Goal: Task Accomplishment & Management: Complete application form

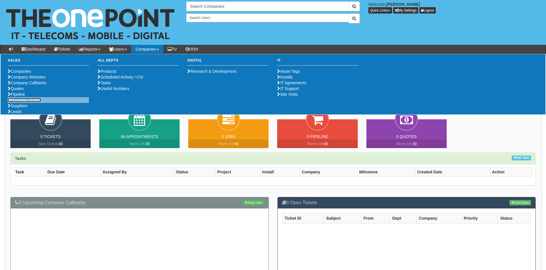
click at [33, 103] on link "Purchase Orders" at bounding box center [24, 100] width 33 height 5
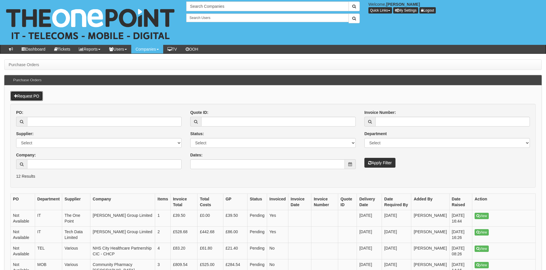
click at [33, 95] on link "Request PO" at bounding box center [26, 96] width 33 height 10
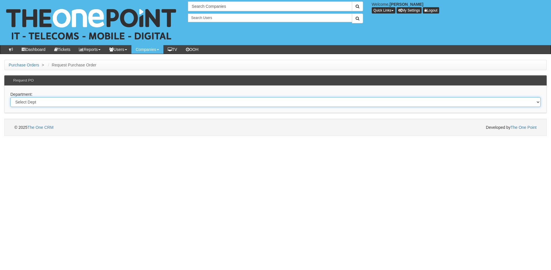
click at [55, 104] on select "Select Dept Digital Internal IT Mobiles Marketing Telecoms" at bounding box center [275, 102] width 530 height 10
select select "?pipeID=&dept=IT"
click at [10, 97] on select "Select Dept Digital Internal IT Mobiles Marketing Telecoms" at bounding box center [275, 102] width 530 height 10
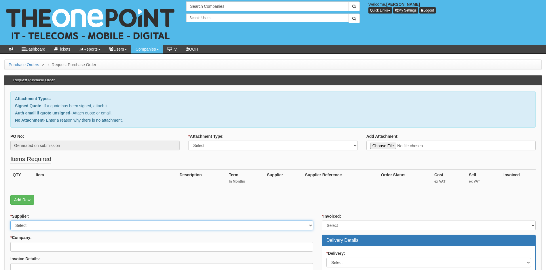
click at [56, 226] on select "Select 123 REG.co.uk 1Password 3 4Gon AA Jones Electric Ltd Abzorb Access Group…" at bounding box center [161, 226] width 303 height 10
select select "220"
click at [56, 226] on select "Select 123 REG.co.uk 1Password 3 4Gon AA Jones Electric Ltd Abzorb Access Group…" at bounding box center [161, 226] width 303 height 10
click at [247, 148] on select "Select Signed Quote Auth email with quote if unsigned No Attachment" at bounding box center [272, 146] width 169 height 10
select select "Signed Quote"
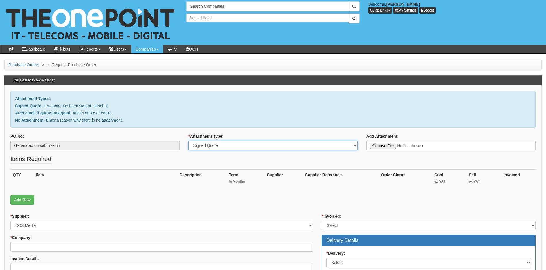
click at [188, 141] on select "Select Signed Quote Auth email with quote if unsigned No Attachment" at bounding box center [272, 146] width 169 height 10
type input "C:\fakepath\Bureau Technical Services - Server Drive.pdf"
click at [48, 246] on input "* Company:" at bounding box center [161, 247] width 303 height 10
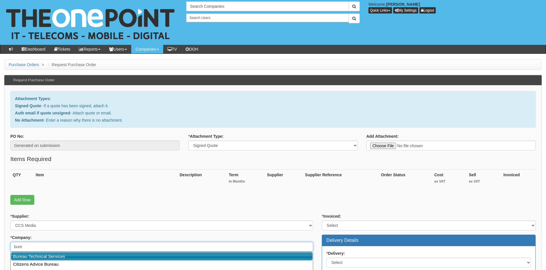
click at [71, 255] on link "Bureau Technical Services" at bounding box center [162, 257] width 302 height 8
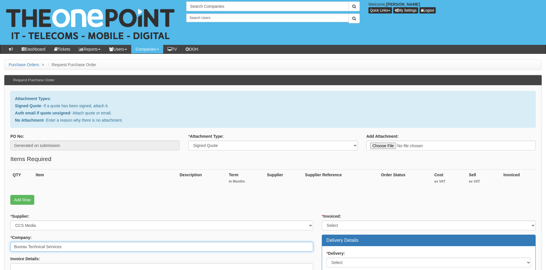
type input "Bureau Technical Services"
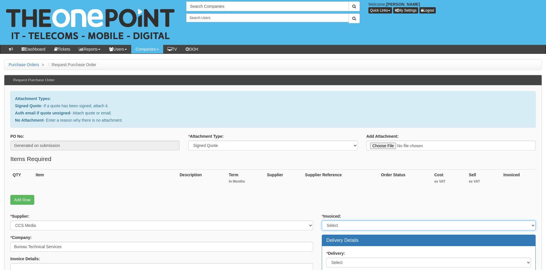
click at [391, 225] on select "Select Yes No N/A STB (part of order)" at bounding box center [429, 226] width 214 height 10
select select "1"
click at [322, 221] on select "Select Yes No N/A STB (part of order)" at bounding box center [429, 226] width 214 height 10
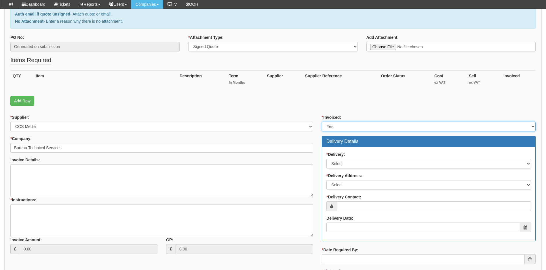
scroll to position [86, 0]
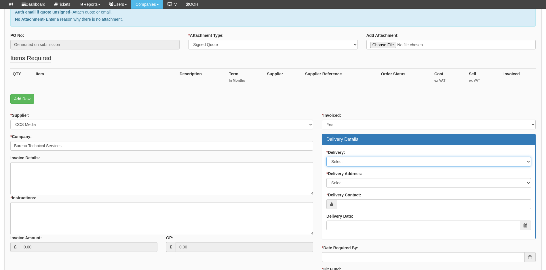
click at [363, 161] on select "Select No Not Applicable Yes" at bounding box center [429, 162] width 205 height 10
select select "1"
click at [327, 157] on select "Select No Not Applicable Yes" at bounding box center [429, 162] width 205 height 10
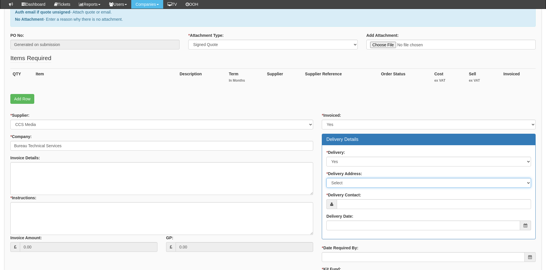
click at [364, 182] on select "Select Not Applicable Main Address - HU13 9PB Other" at bounding box center [429, 183] width 205 height 10
select select "other"
click at [327, 178] on select "Select Not Applicable Main Address - HU13 9PB Other" at bounding box center [429, 183] width 205 height 10
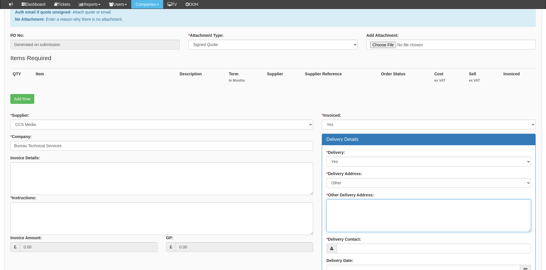
click at [341, 205] on textarea "* Other Delivery Address:" at bounding box center [429, 216] width 205 height 33
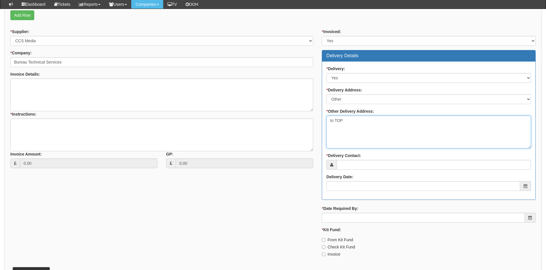
scroll to position [173, 0]
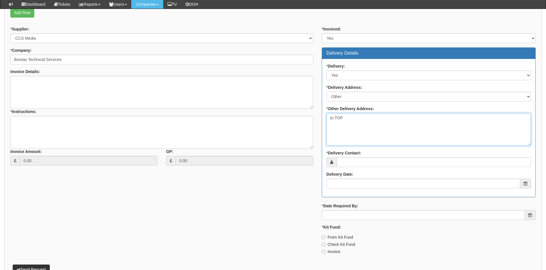
type textarea "to TOP"
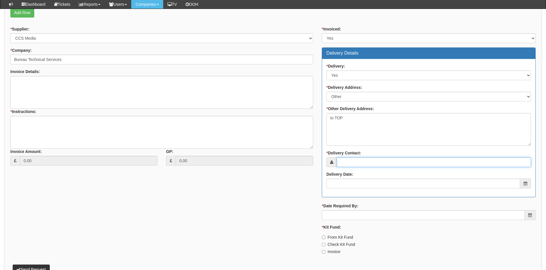
click at [369, 165] on input "* Delivery Contact:" at bounding box center [434, 163] width 194 height 10
click at [353, 163] on input "* Delivery Contact:" at bounding box center [434, 163] width 194 height 10
paste input "david.blanchard@bureautechnicalservices.co.uk"
type input "david.blanchard@bureautechnicalservices.co.uk"
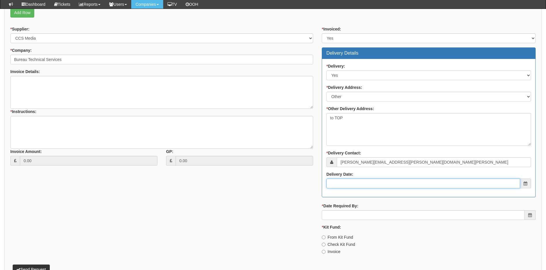
click at [370, 186] on input "Delivery Date:" at bounding box center [424, 184] width 194 height 10
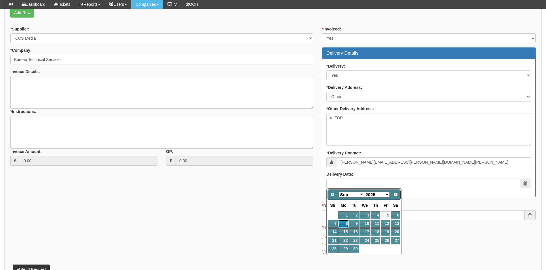
click at [346, 224] on link "8" at bounding box center [343, 224] width 11 height 8
type input "2025-09-08"
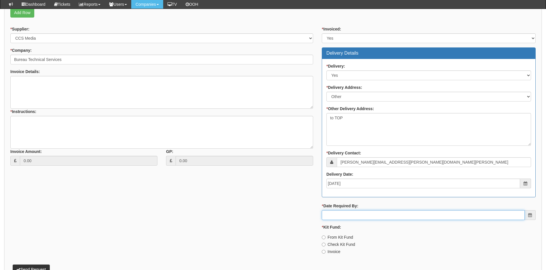
click at [355, 215] on input "* Date Required By:" at bounding box center [423, 216] width 203 height 10
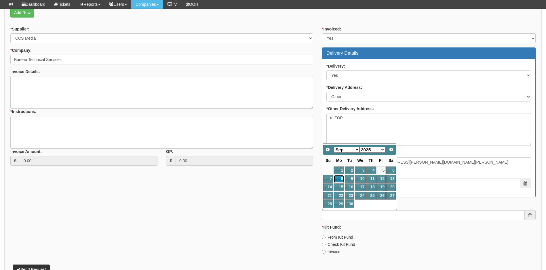
click at [340, 178] on link "8" at bounding box center [339, 179] width 11 height 8
type input "2025-09-08"
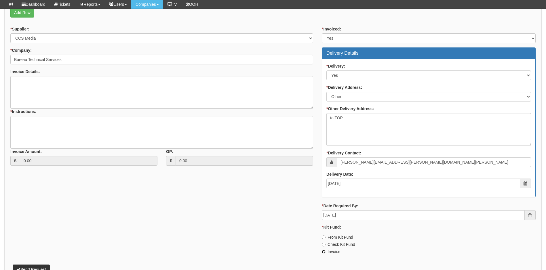
click at [324, 251] on input "Invoice" at bounding box center [324, 252] width 4 height 4
radio input "true"
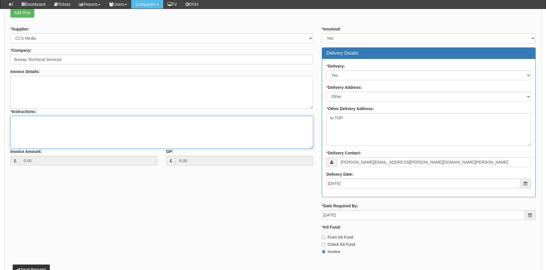
click at [40, 123] on textarea "* Instructions:" at bounding box center [161, 132] width 303 height 33
click at [51, 125] on textarea "* Instructions:" at bounding box center [161, 132] width 303 height 33
paste textarea "server for BTS at H/O - Device name: BUK-HVN1"
drag, startPoint x: 116, startPoint y: 123, endPoint x: 125, endPoint y: 120, distance: 9.4
click at [116, 123] on textarea "server for BTS at H/O - Device name: BUK-HVN1" at bounding box center [161, 132] width 303 height 33
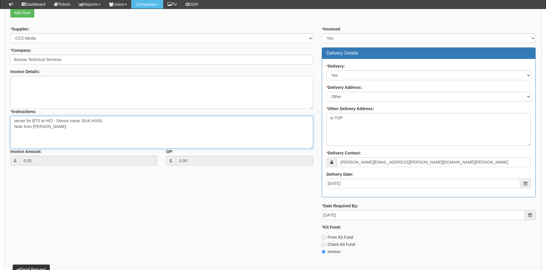
paste textarea "will need to be delivered to TOP and a project raising for install at their H/O…"
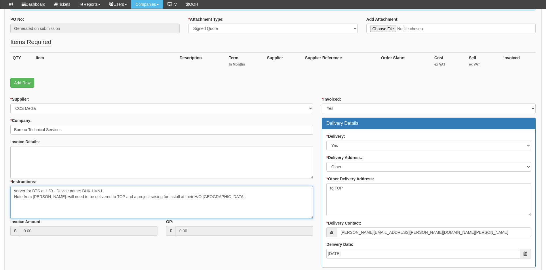
scroll to position [29, 0]
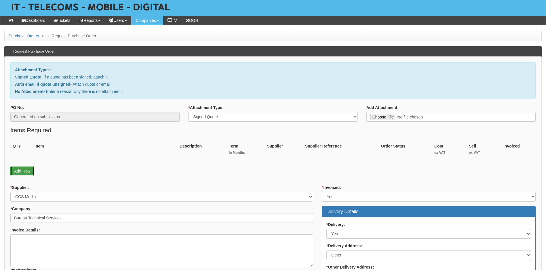
click at [23, 170] on link "Add Row" at bounding box center [22, 171] width 24 height 10
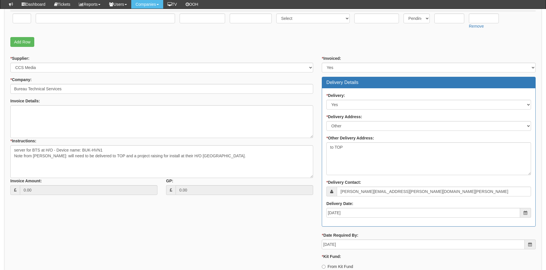
scroll to position [173, 0]
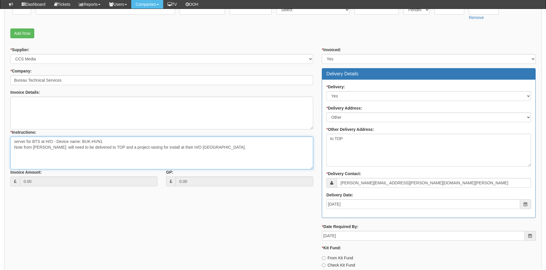
click at [220, 148] on textarea "server for BTS at H/O - Device name: BUK-HVN1 Note from Laura Toyne: will need …" at bounding box center [161, 153] width 303 height 33
paste textarea
click at [74, 154] on textarea "server for BTS at H/O - Device name: BUK-HVN1 Note from Laura Toyne: will need …" at bounding box center [161, 153] width 303 height 33
click at [72, 152] on textarea "server for BTS at H/O - Device name: BUK-HVN1 Note from Laura Toyne: will need …" at bounding box center [161, 153] width 303 height 33
paste textarea "0"
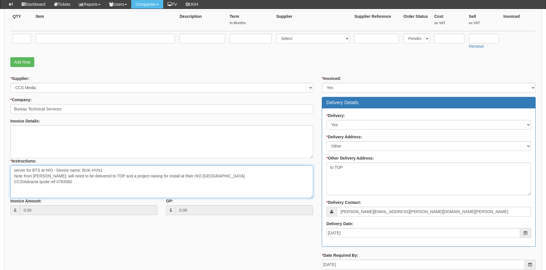
scroll to position [86, 0]
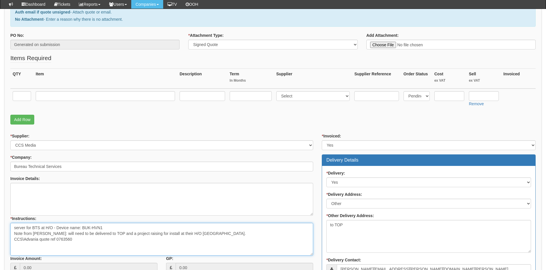
type textarea "server for BTS at H/O - Device name: BUK-HVN1 Note from Laura Toyne: will need …"
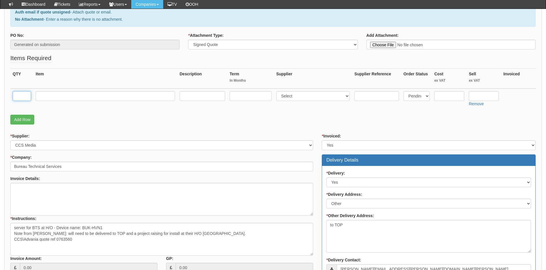
click at [23, 98] on input "text" at bounding box center [22, 96] width 18 height 10
type input "1"
click at [49, 96] on input "text" at bounding box center [105, 96] width 139 height 10
paste input "DELL HDD 1.2TB 2.5 10K SAS 12GB/S Server Drive"
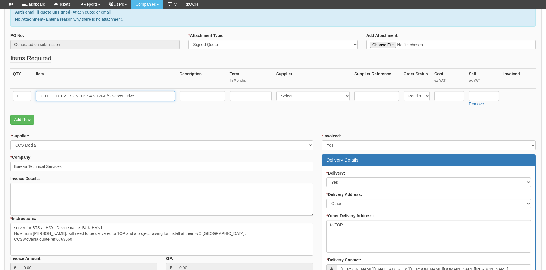
type input "DELL HDD 1.2TB 2.5 10K SAS 12GB/S Server Drive"
click at [346, 96] on select "Select 123 REG.co.uk 1Password 3 4Gon AA Jones Electric Ltd Abzorb Access Group…" at bounding box center [313, 96] width 74 height 10
click at [302, 95] on select "Select 123 REG.co.uk 1Password 3 4Gon AA Jones Electric Ltd Abzorb Access Group…" at bounding box center [313, 96] width 74 height 10
select select "220"
click at [456, 97] on input "text" at bounding box center [450, 96] width 30 height 10
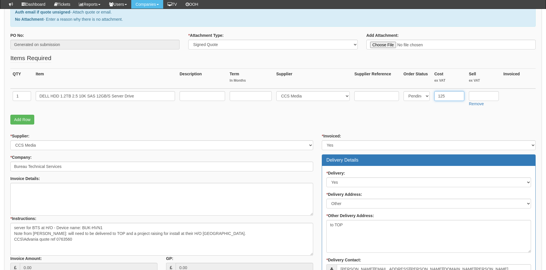
type input "125"
type input "150"
click at [19, 119] on link "Add Row" at bounding box center [22, 120] width 24 height 10
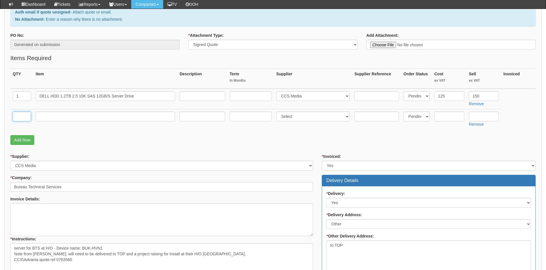
click at [20, 115] on input "text" at bounding box center [22, 117] width 18 height 10
type input "1"
type input "Delivery"
type input "0"
click at [238, 94] on input "text" at bounding box center [251, 96] width 42 height 10
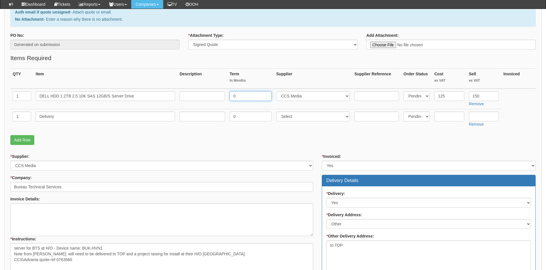
type input "0"
click at [322, 117] on select "Select 123 REG.co.uk 1Password 3 4Gon AA Jones Electric Ltd Abzorb Access Group…" at bounding box center [313, 117] width 74 height 10
select select "307"
click at [278, 112] on select "Select 123 REG.co.uk 1Password 3 4Gon AA Jones Electric Ltd Abzorb Access Group…" at bounding box center [313, 117] width 74 height 10
type input "6.50"
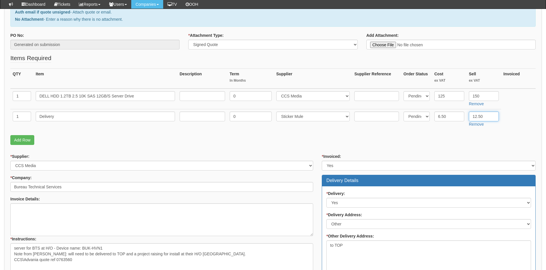
type input "12.50"
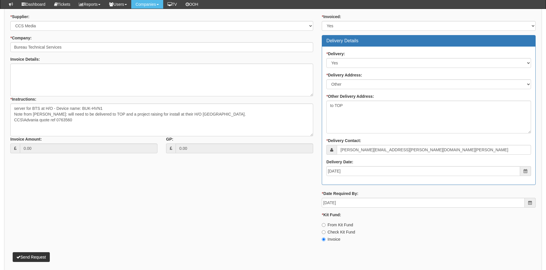
scroll to position [250, 0]
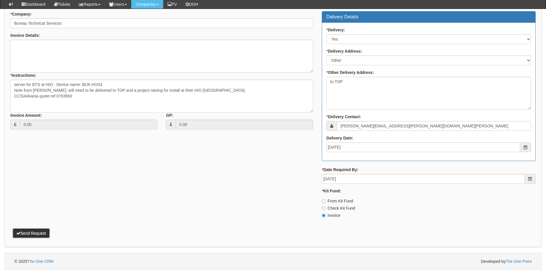
click at [30, 232] on button "Send Request" at bounding box center [31, 234] width 37 height 10
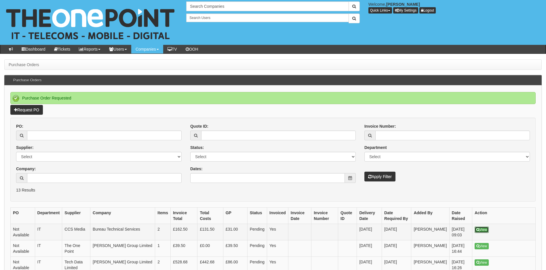
click at [481, 230] on link "View" at bounding box center [482, 230] width 14 height 6
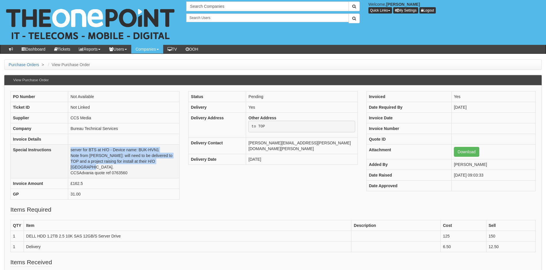
drag, startPoint x: 167, startPoint y: 162, endPoint x: 71, endPoint y: 149, distance: 97.4
click at [71, 149] on td "server for BTS at H/O - Device name: BUK-HVN1 Note from [PERSON_NAME]: will nee…" at bounding box center [123, 162] width 111 height 34
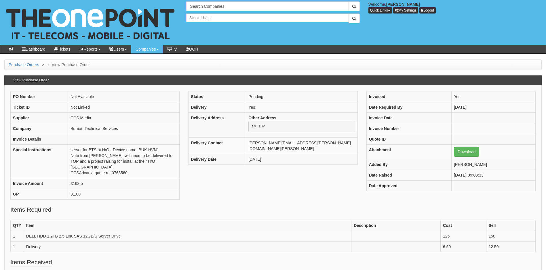
click at [108, 207] on fieldset "Items Required QTY Item Description Cost Sell 1 DELL HDD 1.2TB 2.5 10K SAS 12GB…" at bounding box center [273, 232] width 526 height 53
click at [122, 82] on div "View Purchase Order" at bounding box center [273, 80] width 538 height 10
click at [224, 7] on input "text" at bounding box center [267, 6] width 162 height 10
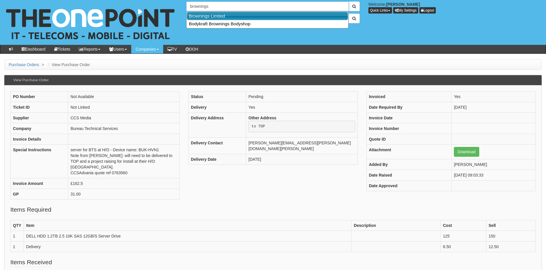
click at [212, 18] on link "Brownings Limited" at bounding box center [267, 16] width 161 height 8
type input "Brownings Limited"
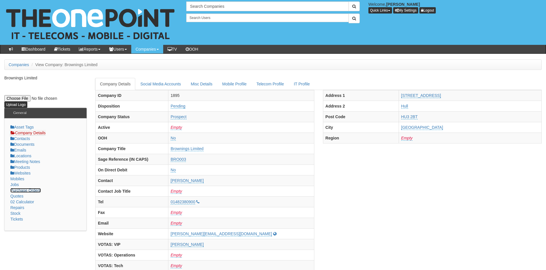
click at [32, 190] on link "Purchase Orders" at bounding box center [25, 190] width 31 height 5
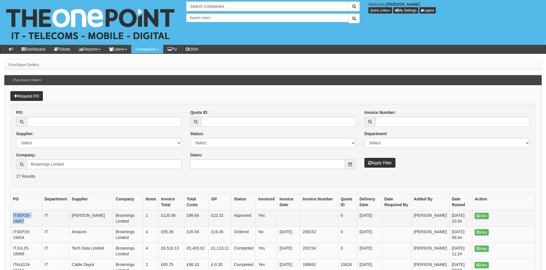
drag, startPoint x: 28, startPoint y: 220, endPoint x: 13, endPoint y: 216, distance: 16.0
click at [13, 216] on td "ITSEP25-19457" at bounding box center [27, 219] width 32 height 16
copy td "ITSEP25-19457"
click at [484, 217] on link "View" at bounding box center [482, 216] width 14 height 6
